Goal: Task Accomplishment & Management: Use online tool/utility

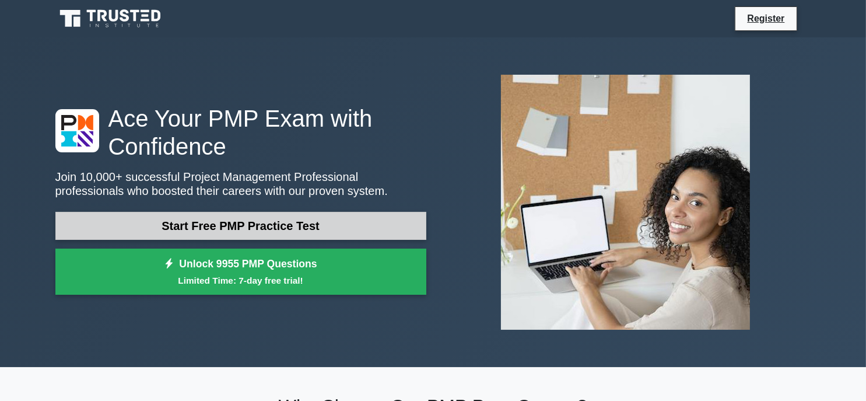
click at [304, 223] on link "Start Free PMP Practice Test" at bounding box center [240, 226] width 371 height 28
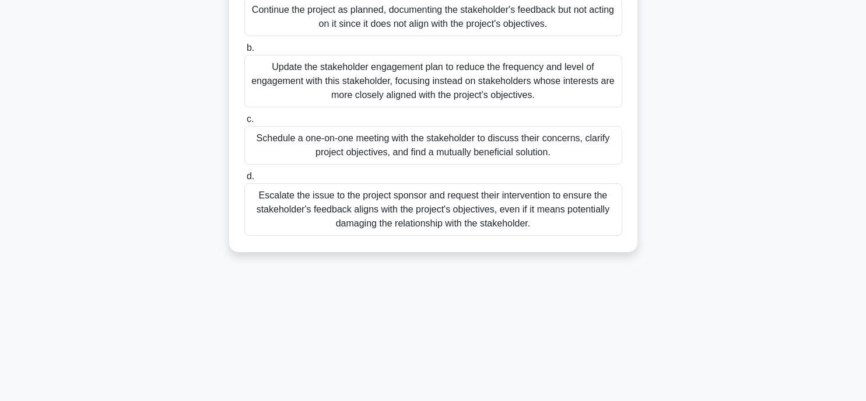
scroll to position [175, 0]
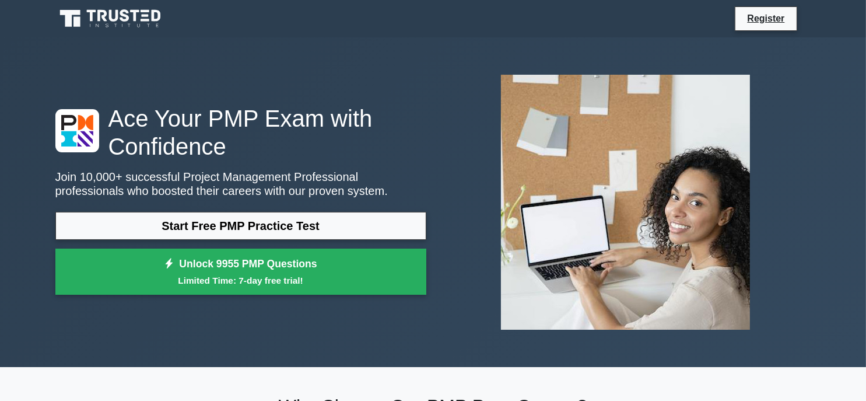
drag, startPoint x: 234, startPoint y: 181, endPoint x: 228, endPoint y: 173, distance: 10.8
